Goal: Task Accomplishment & Management: Manage account settings

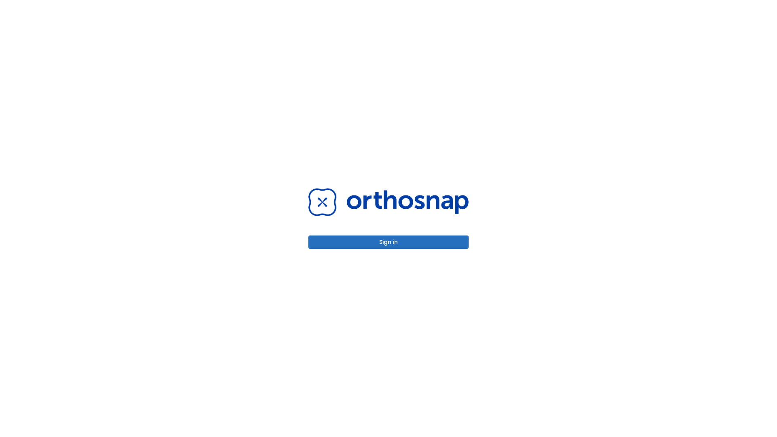
click at [389, 242] on button "Sign in" at bounding box center [388, 242] width 160 height 13
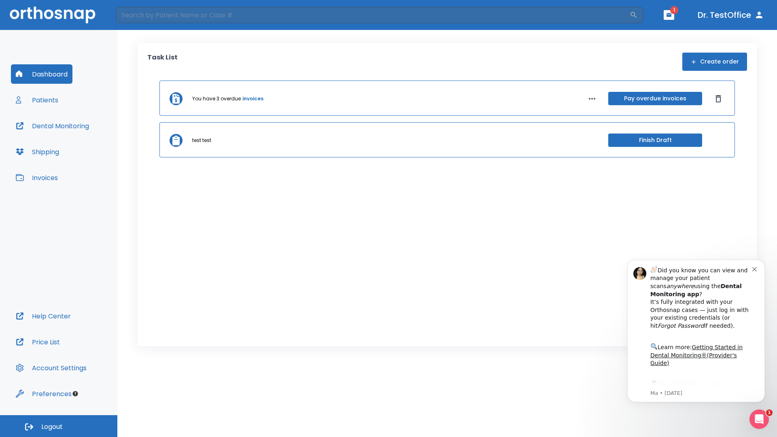
click at [59, 426] on span "Logout" at bounding box center [51, 427] width 21 height 9
